Goal: Check status: Check status

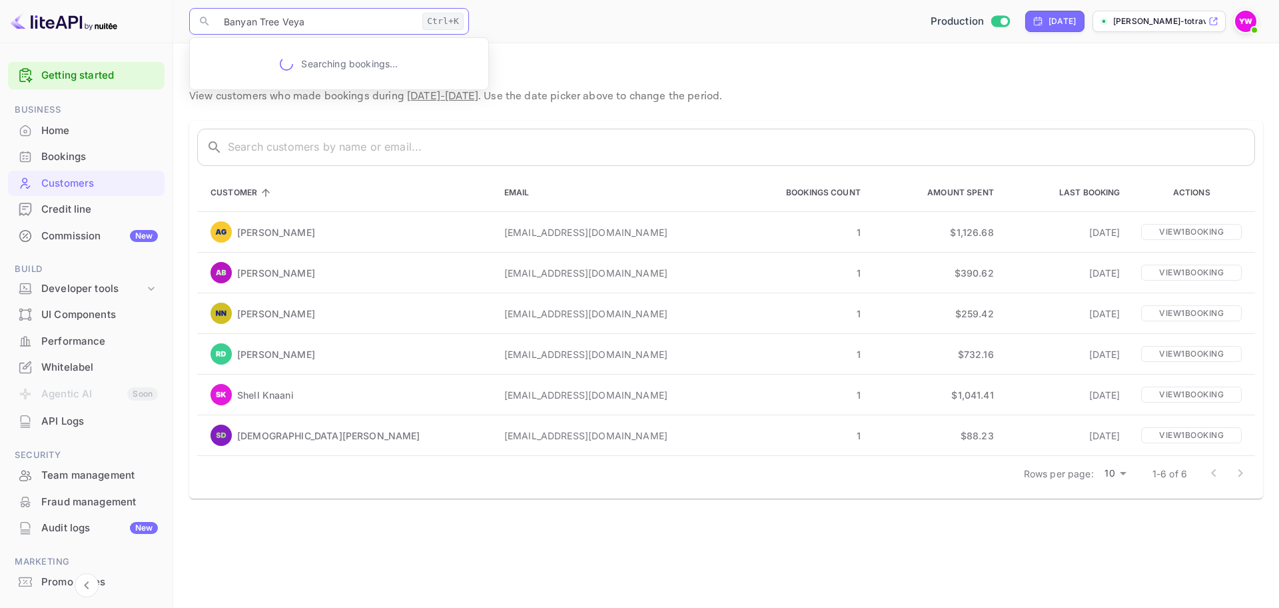
drag, startPoint x: 327, startPoint y: 27, endPoint x: 163, endPoint y: 27, distance: 163.9
click at [137, 38] on div "Getting started Business Home Bookings Customers Credit line Commission New Bui…" at bounding box center [639, 304] width 1279 height 608
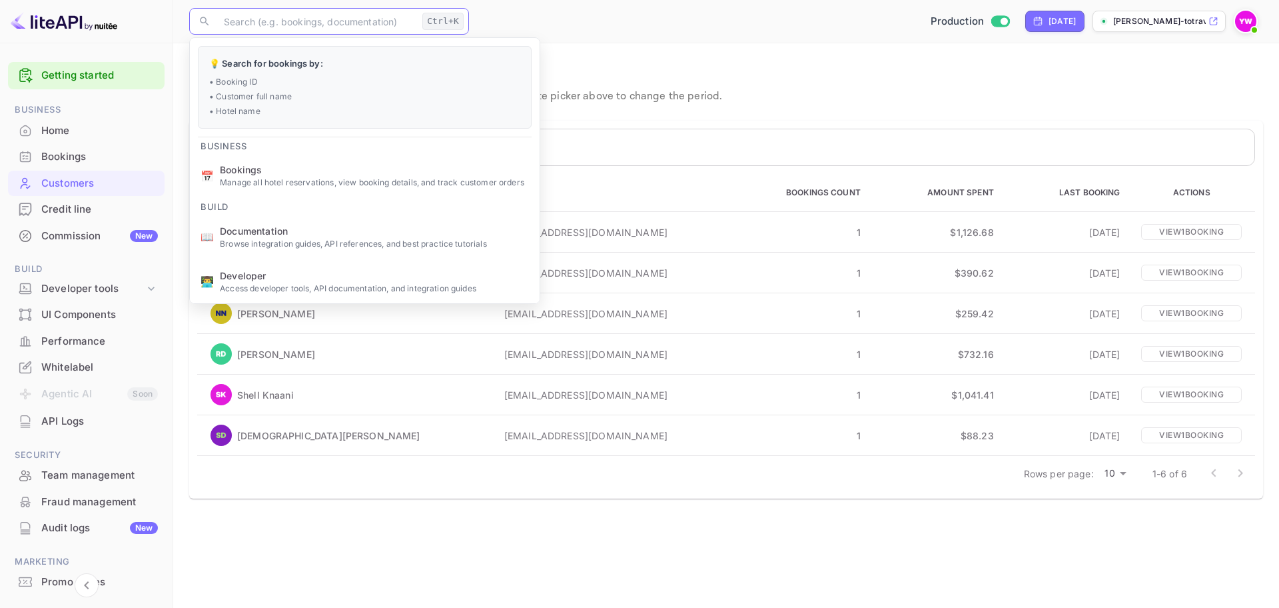
click at [77, 153] on div "Bookings" at bounding box center [99, 156] width 117 height 15
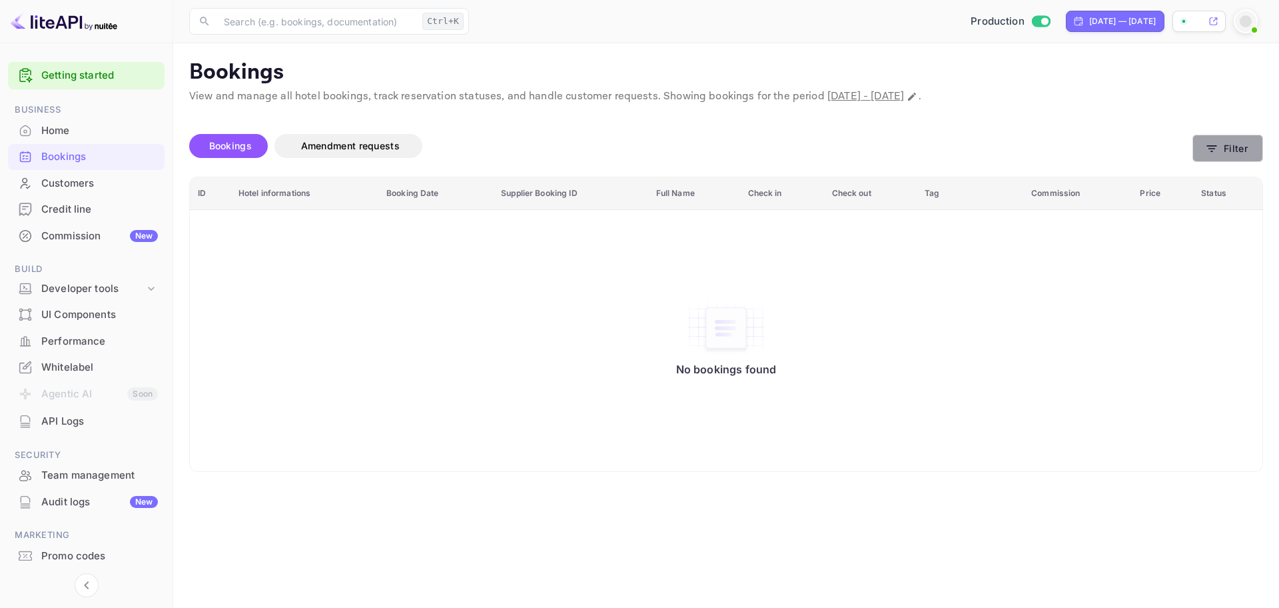
click at [1211, 149] on icon "button" at bounding box center [1212, 148] width 13 height 13
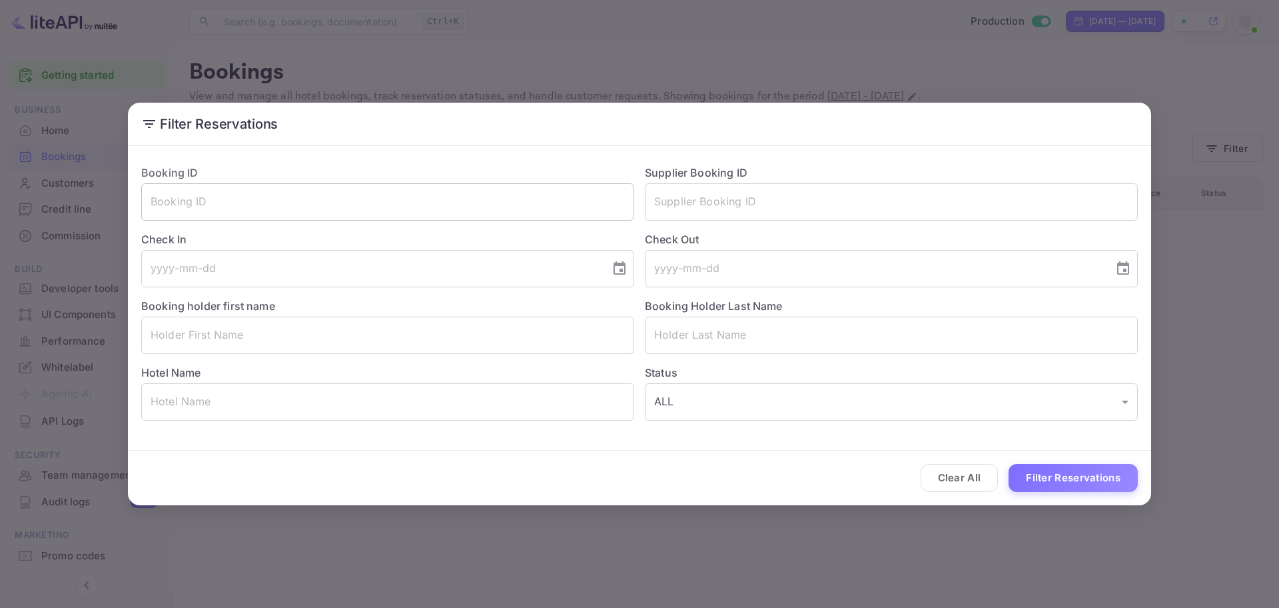
click at [372, 201] on input "text" at bounding box center [387, 201] width 493 height 37
paste input "69-7744475"
type input "69-7744475"
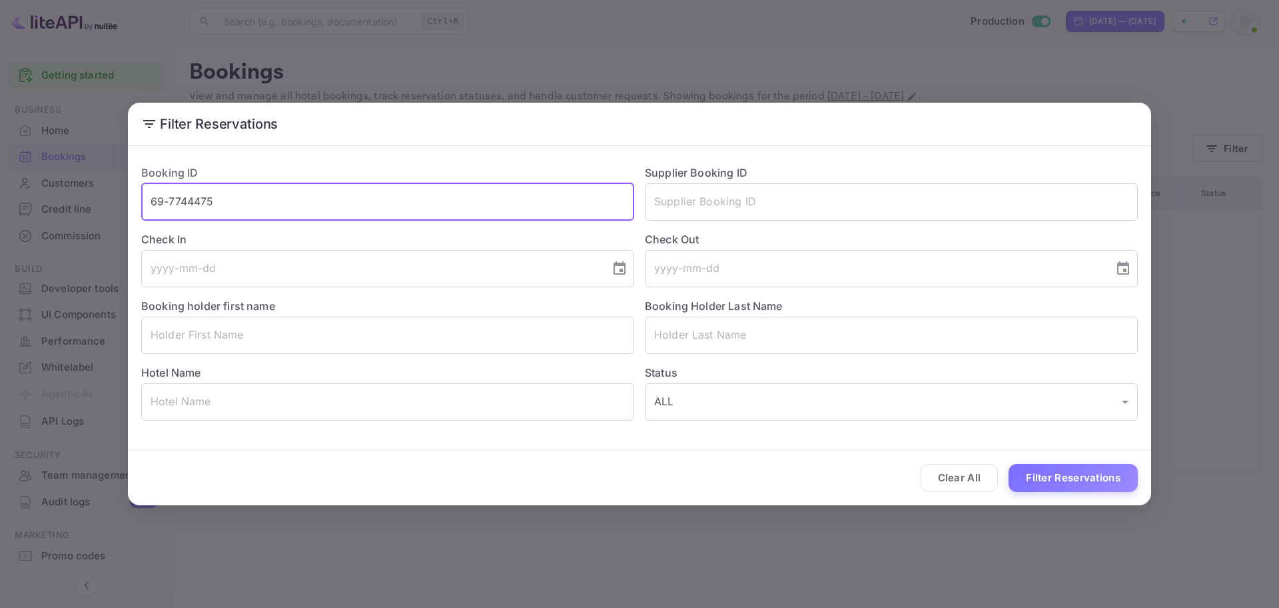
drag, startPoint x: 326, startPoint y: 189, endPoint x: 48, endPoint y: 179, distance: 278.1
click at [49, 179] on div "Filter Reservations Booking ID 69-7744475 ​ Supplier Booking ID ​ Check In ​ Ch…" at bounding box center [639, 304] width 1279 height 608
